Goal: Information Seeking & Learning: Find specific fact

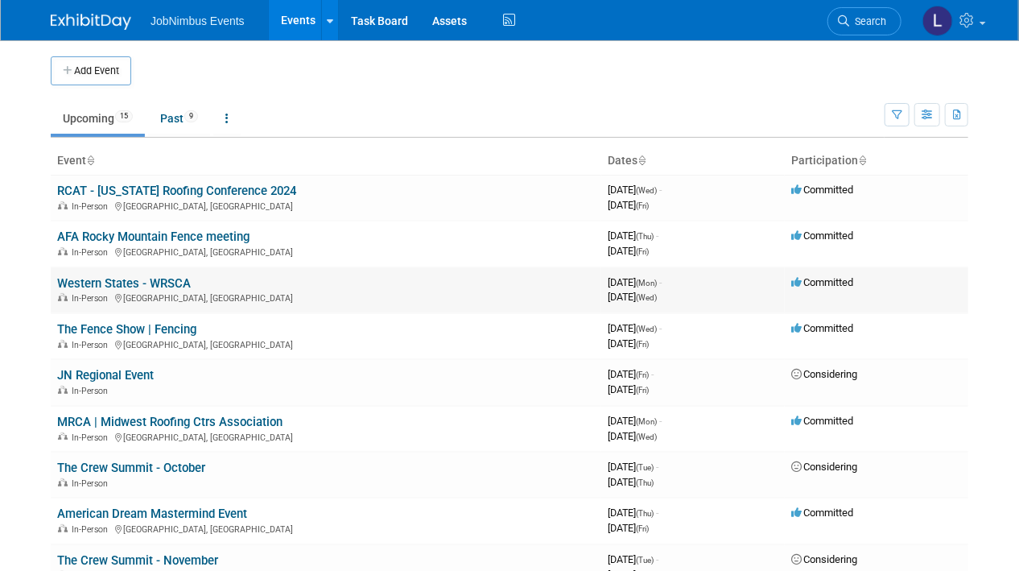
click at [118, 282] on link "Western States - WRSCA" at bounding box center [124, 283] width 134 height 14
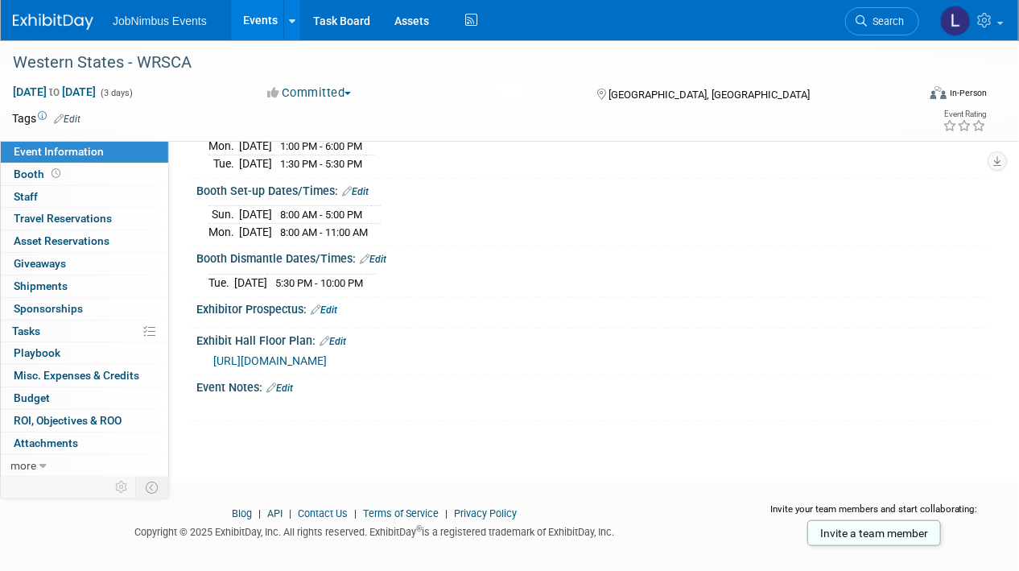
scroll to position [211, 0]
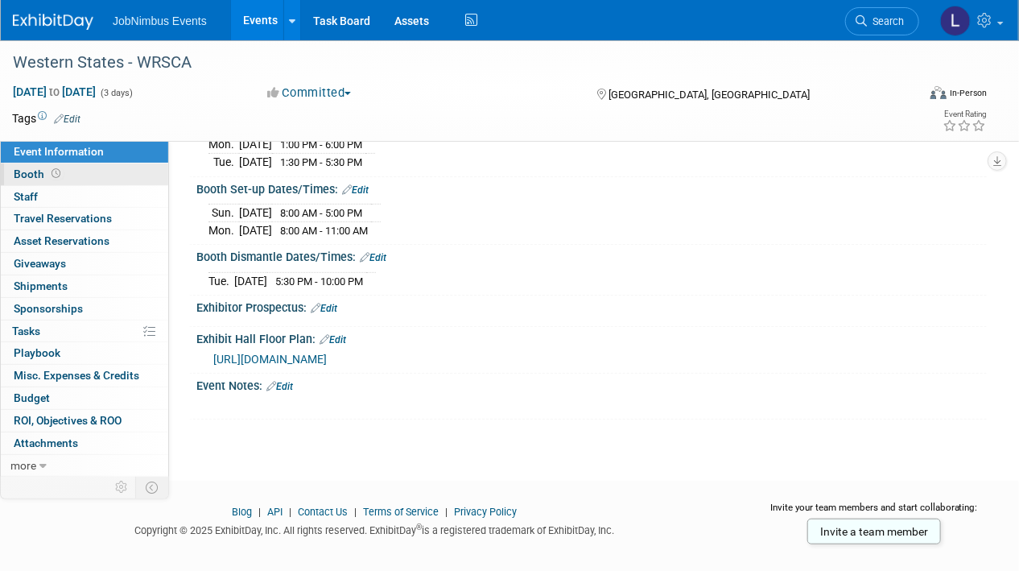
click at [96, 178] on link "Booth" at bounding box center [84, 174] width 167 height 22
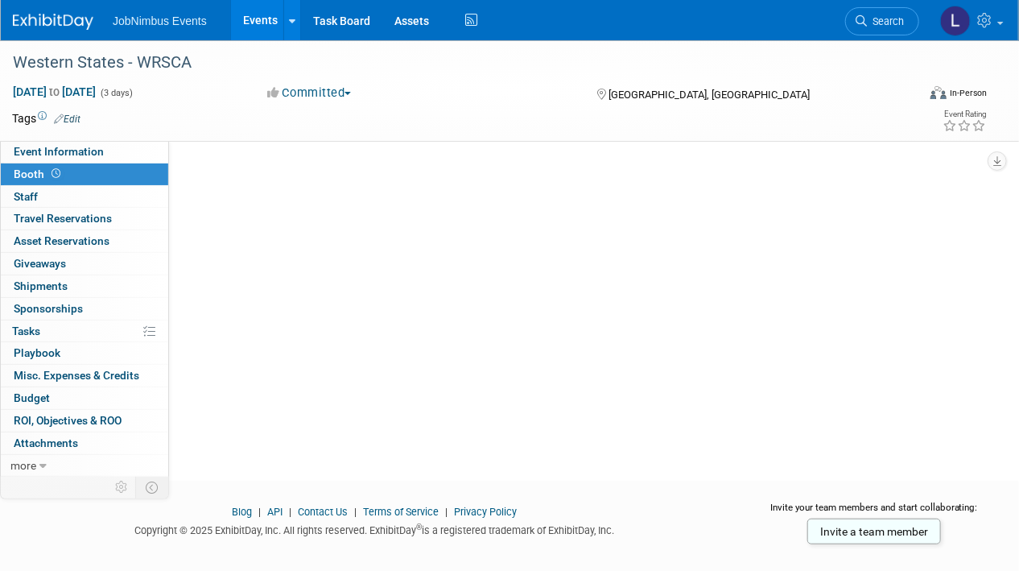
scroll to position [0, 0]
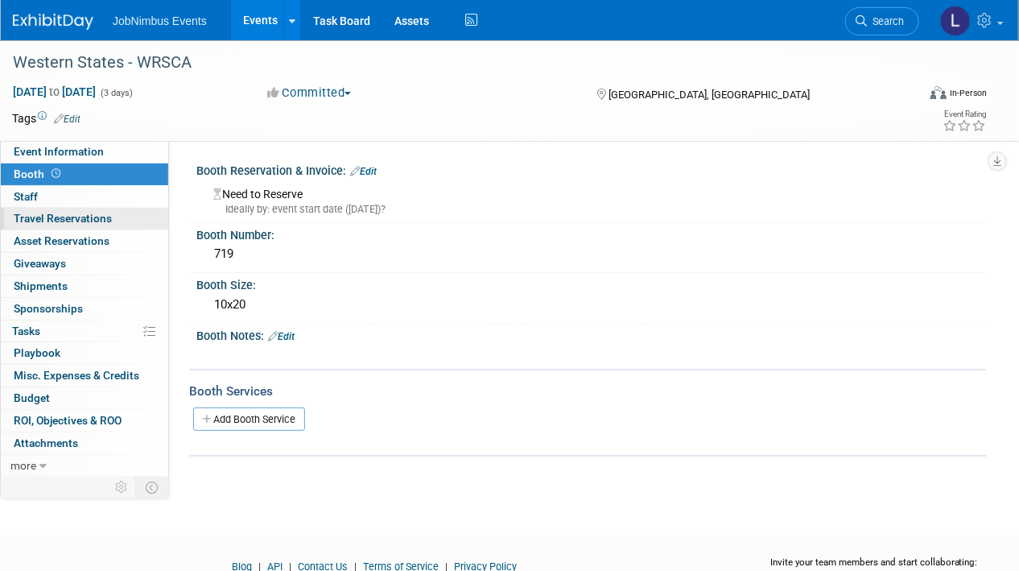
click at [87, 221] on span "Travel Reservations 0" at bounding box center [63, 218] width 98 height 13
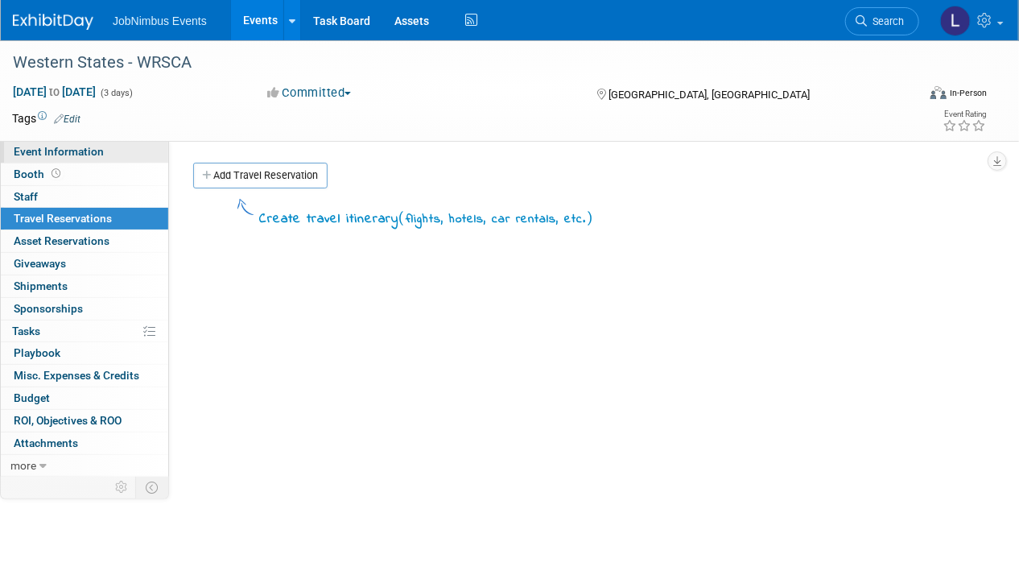
click at [95, 148] on span "Event Information" at bounding box center [59, 151] width 90 height 13
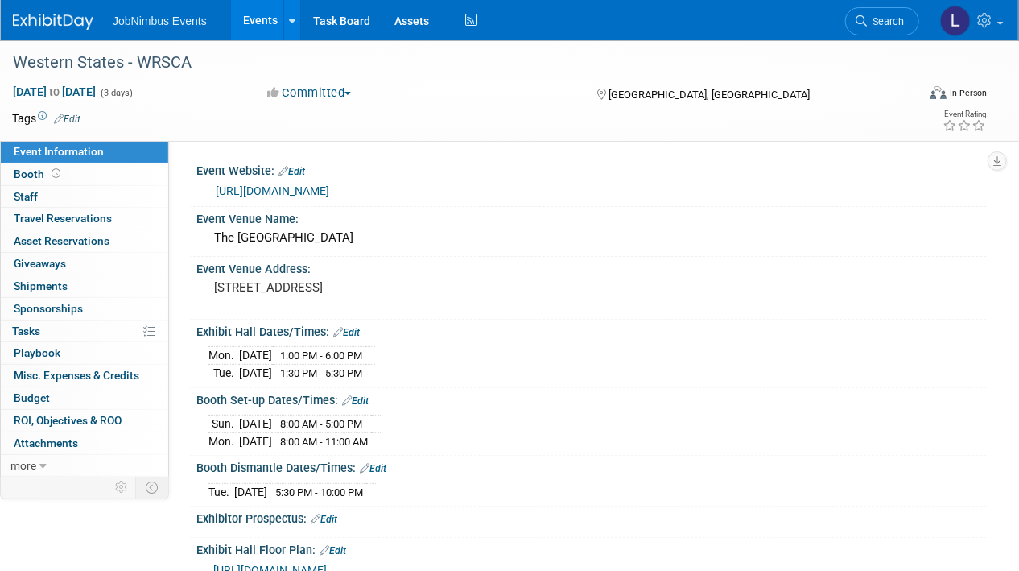
click at [270, 190] on link "https://westernroofingexpo.com/" at bounding box center [273, 190] width 114 height 13
drag, startPoint x: 208, startPoint y: 288, endPoint x: 453, endPoint y: 291, distance: 244.7
click at [453, 291] on div "3655 S Las Vegas Blvd, Las Vegas, NV 89109" at bounding box center [360, 295] width 329 height 39
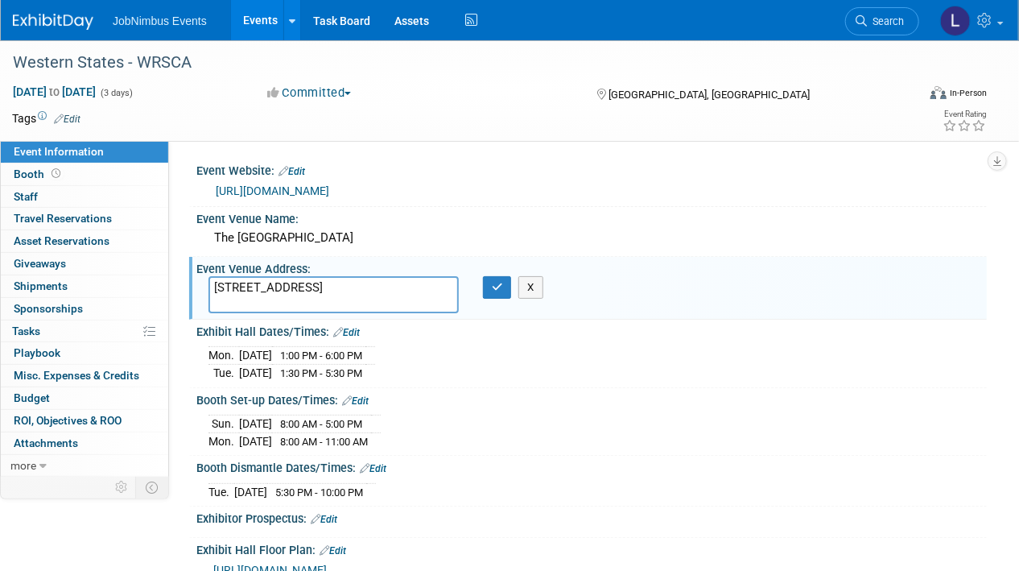
drag, startPoint x: 246, startPoint y: 299, endPoint x: 195, endPoint y: 281, distance: 53.7
click at [195, 281] on div "Event Venue Address: 3655 S Las Vegas Blvd, Las Vegas, NV 89109 3655 S Las Vega…" at bounding box center [588, 288] width 798 height 62
